Goal: Information Seeking & Learning: Understand process/instructions

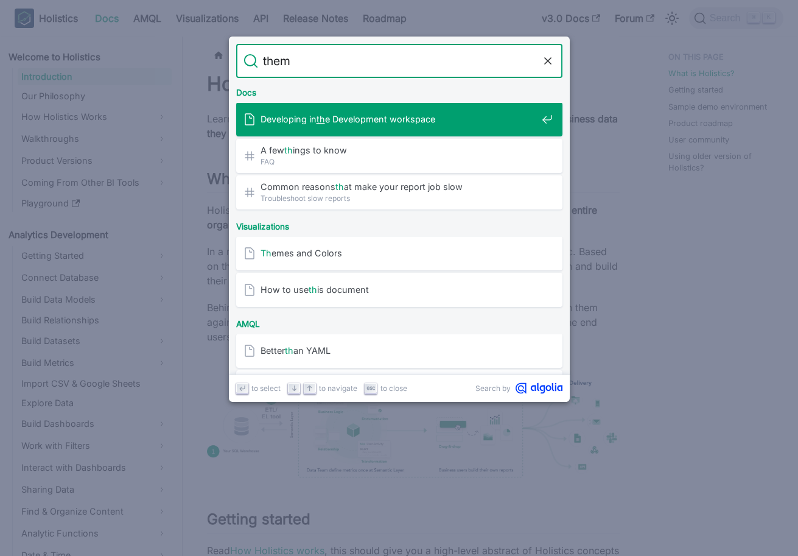
type input "theme"
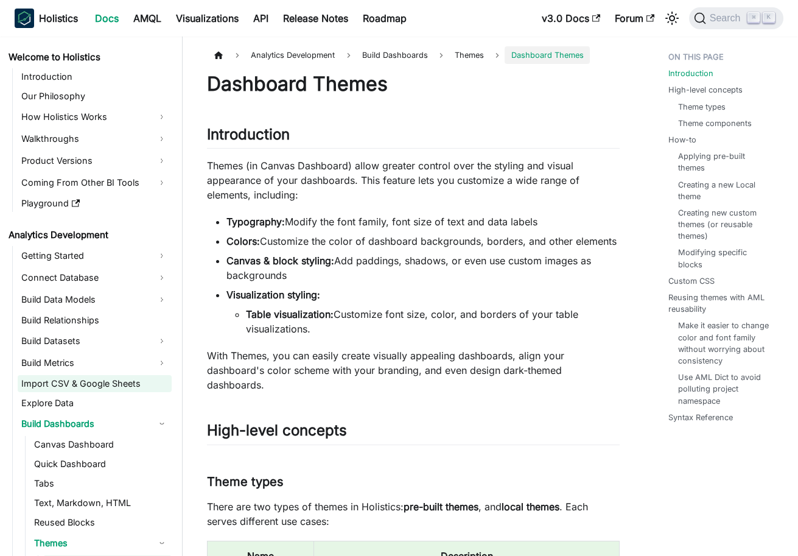
scroll to position [214, 0]
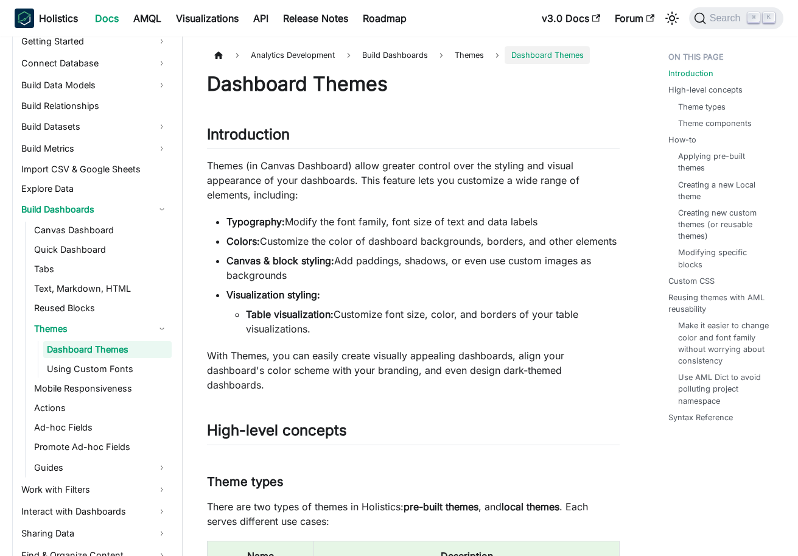
click at [327, 371] on p "With Themes, you can easily create visually appealing dashboards, align your da…" at bounding box center [413, 370] width 413 height 44
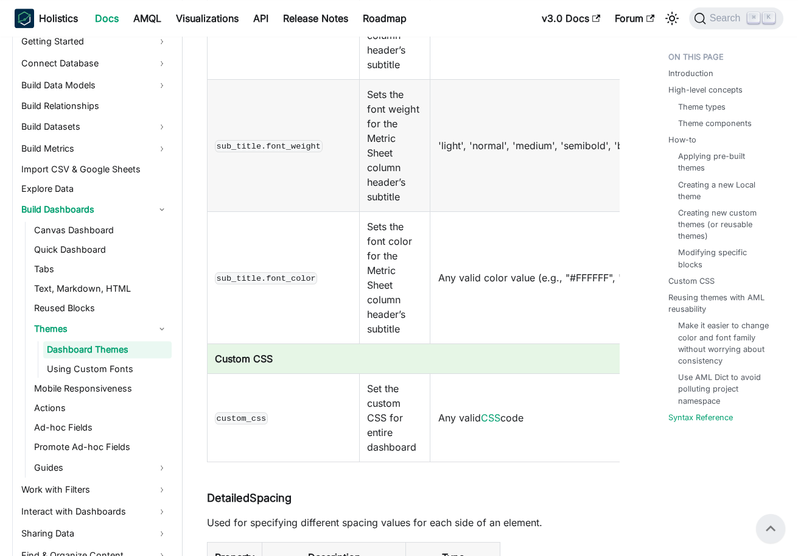
scroll to position [11627, 0]
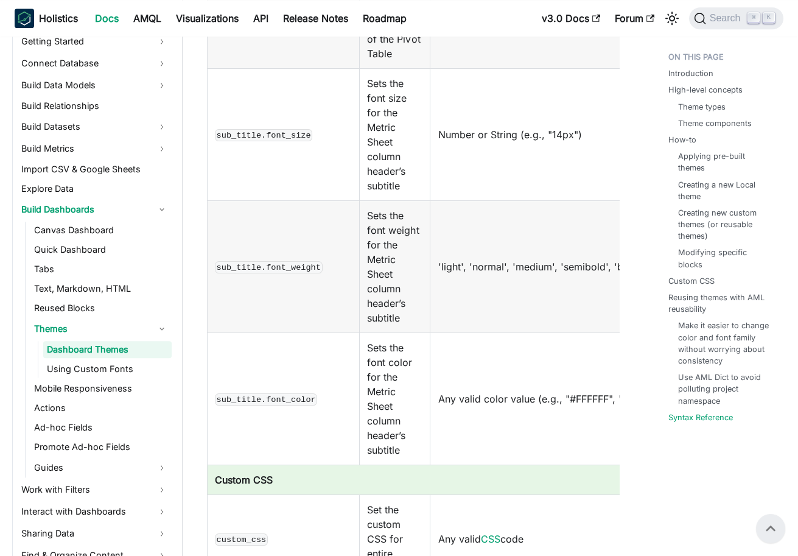
click at [377, 354] on td "Sets the font color for the Metric Sheet column header’s subtitle" at bounding box center [395, 399] width 71 height 132
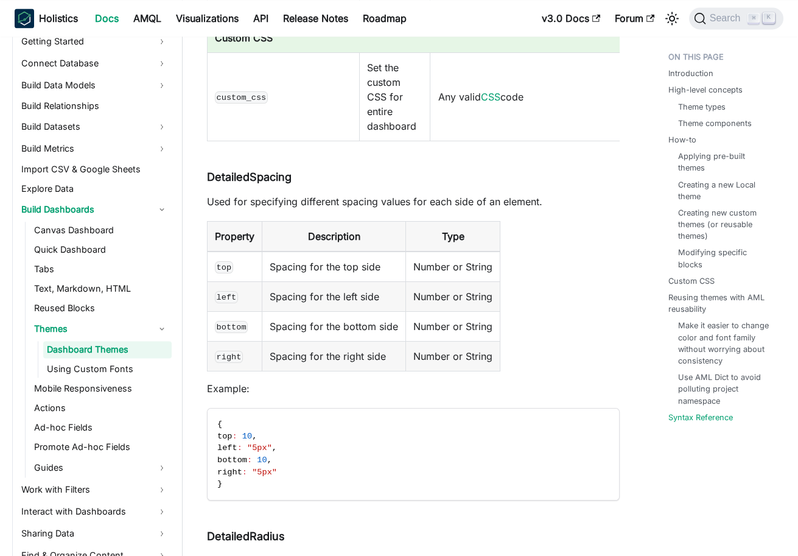
scroll to position [12546, 0]
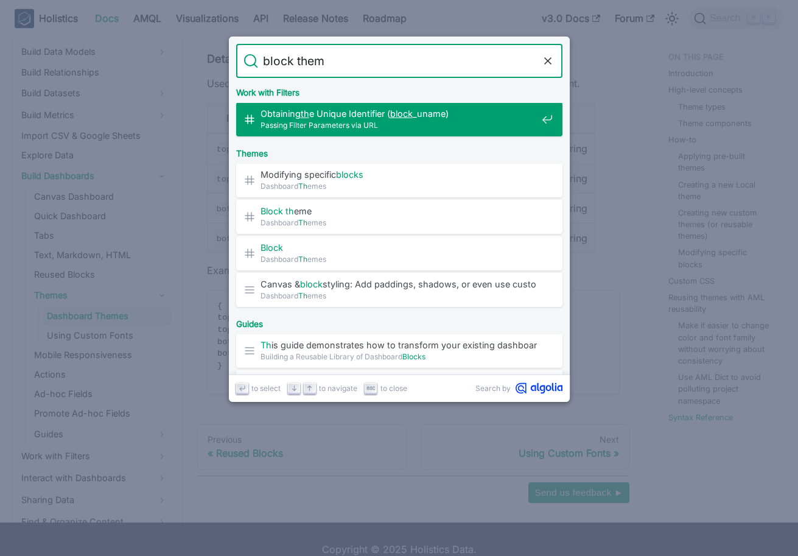
type input "block theme"
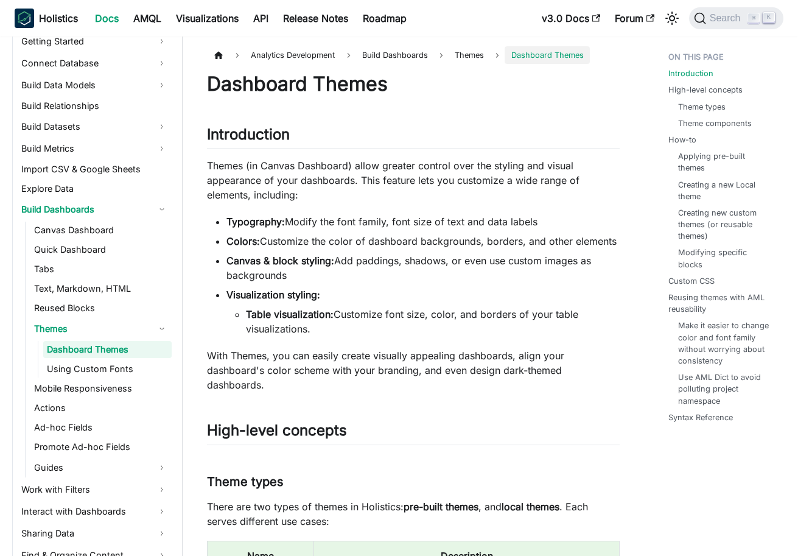
scroll to position [9722, 0]
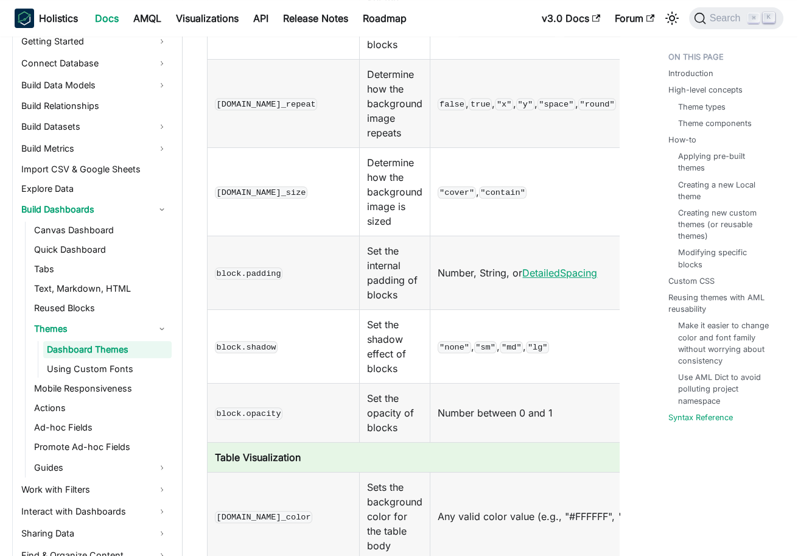
click at [551, 272] on link "DetailedSpacing" at bounding box center [559, 273] width 75 height 12
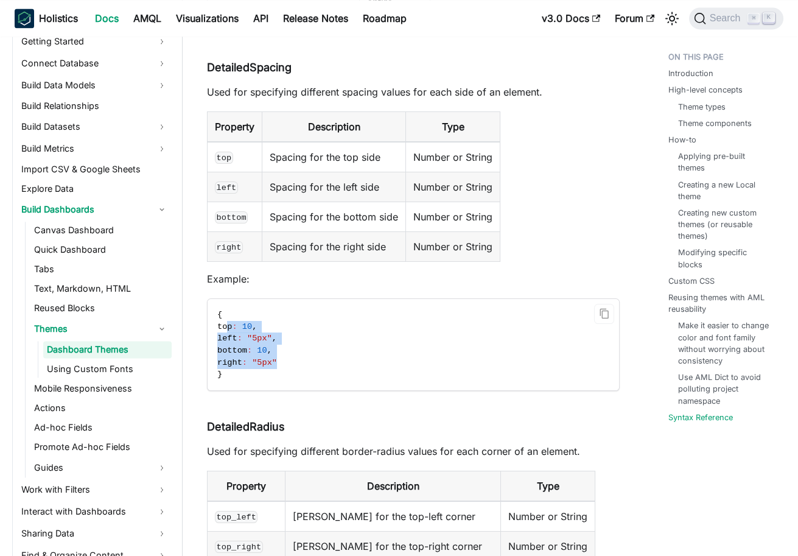
drag, startPoint x: 289, startPoint y: 340, endPoint x: 227, endPoint y: 310, distance: 68.9
click at [227, 310] on code "{ top : 10 , left : "5px" , bottom : 10 , right : "5px" }" at bounding box center [414, 344] width 412 height 91
copy code "top : 10 , left : "5px" , bottom : 10 , right : "5px""
